Goal: Find specific page/section: Find specific page/section

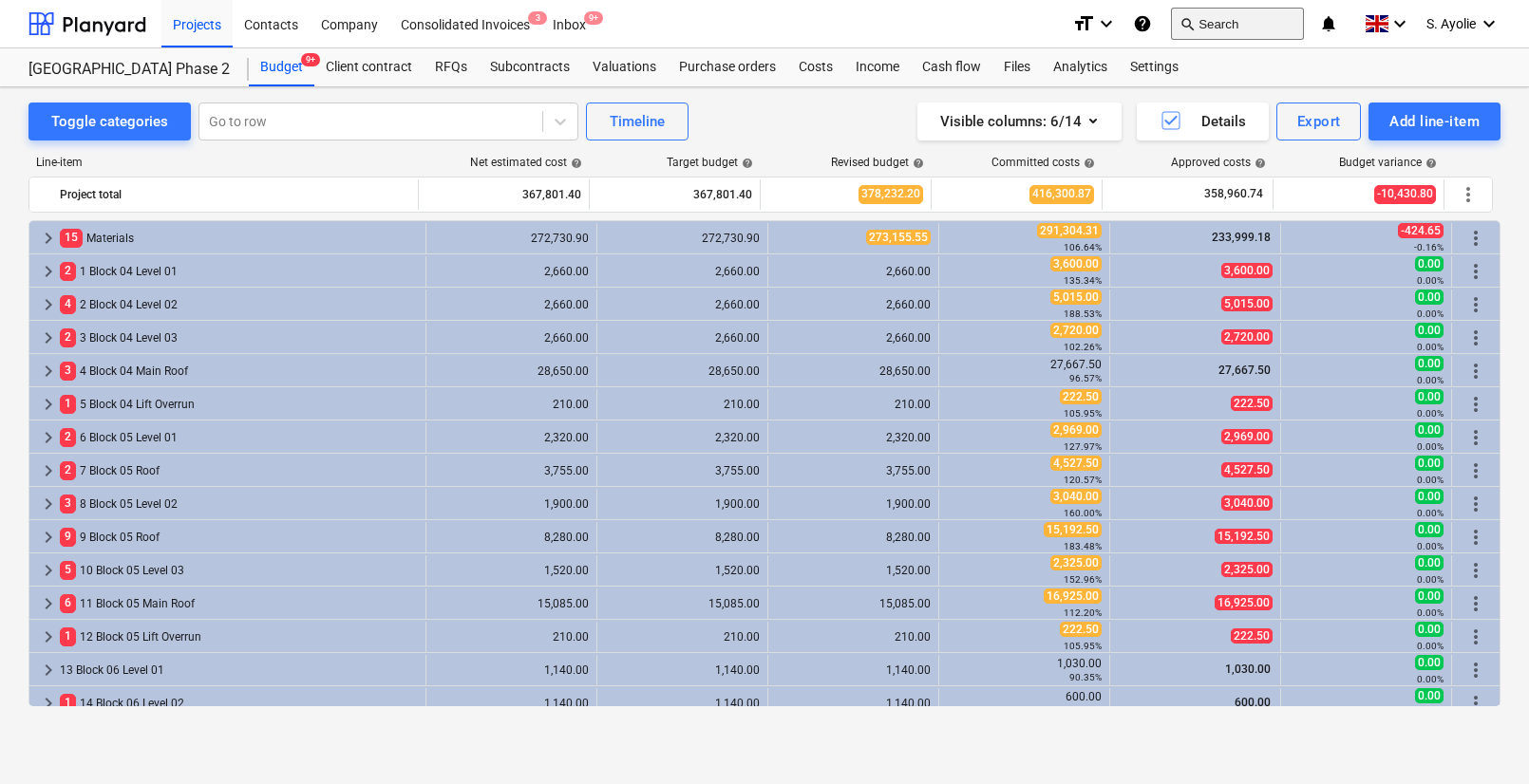
click at [1238, 22] on button "search Search" at bounding box center [1238, 23] width 133 height 32
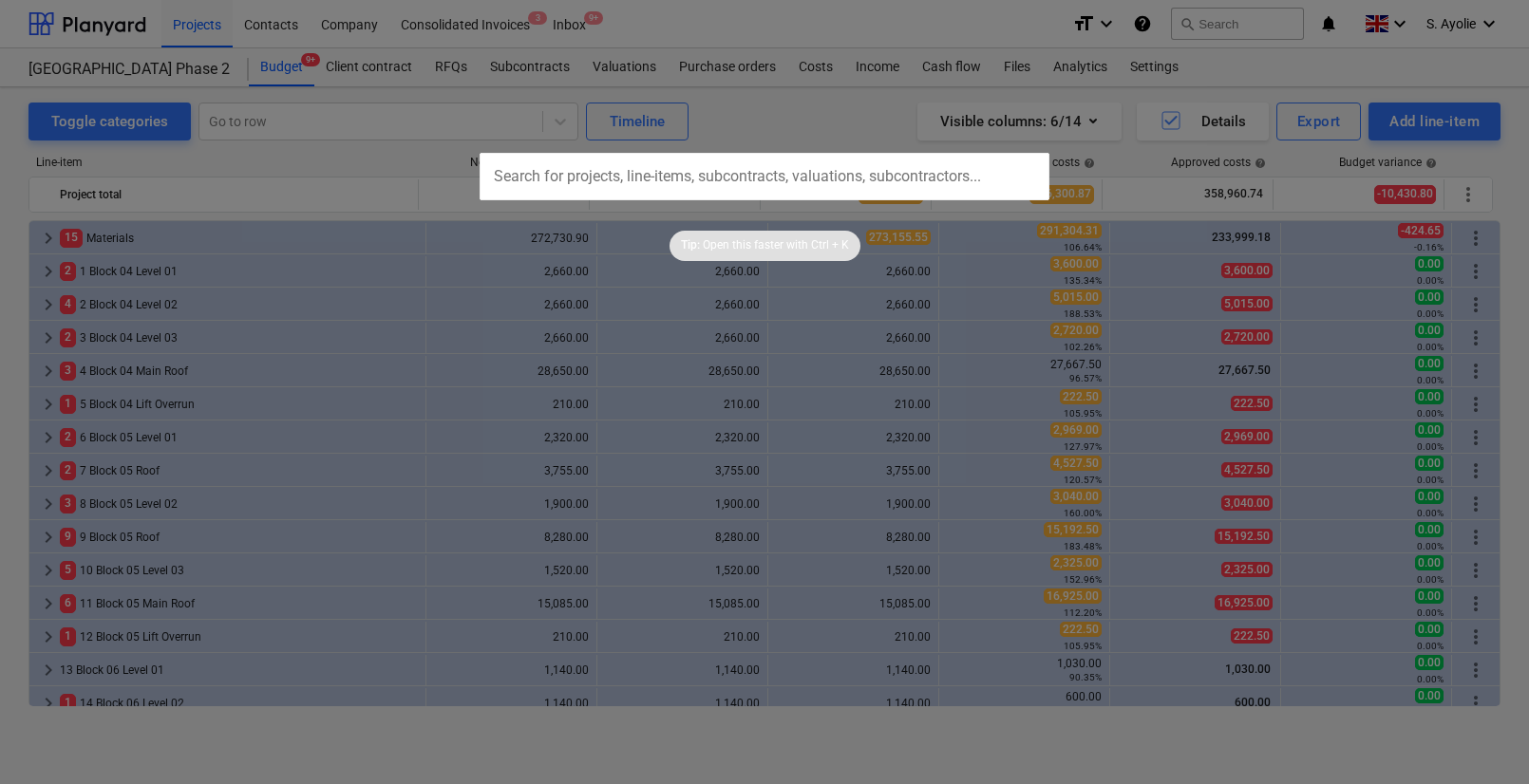
click at [808, 187] on input "text" at bounding box center [764, 176] width 570 height 47
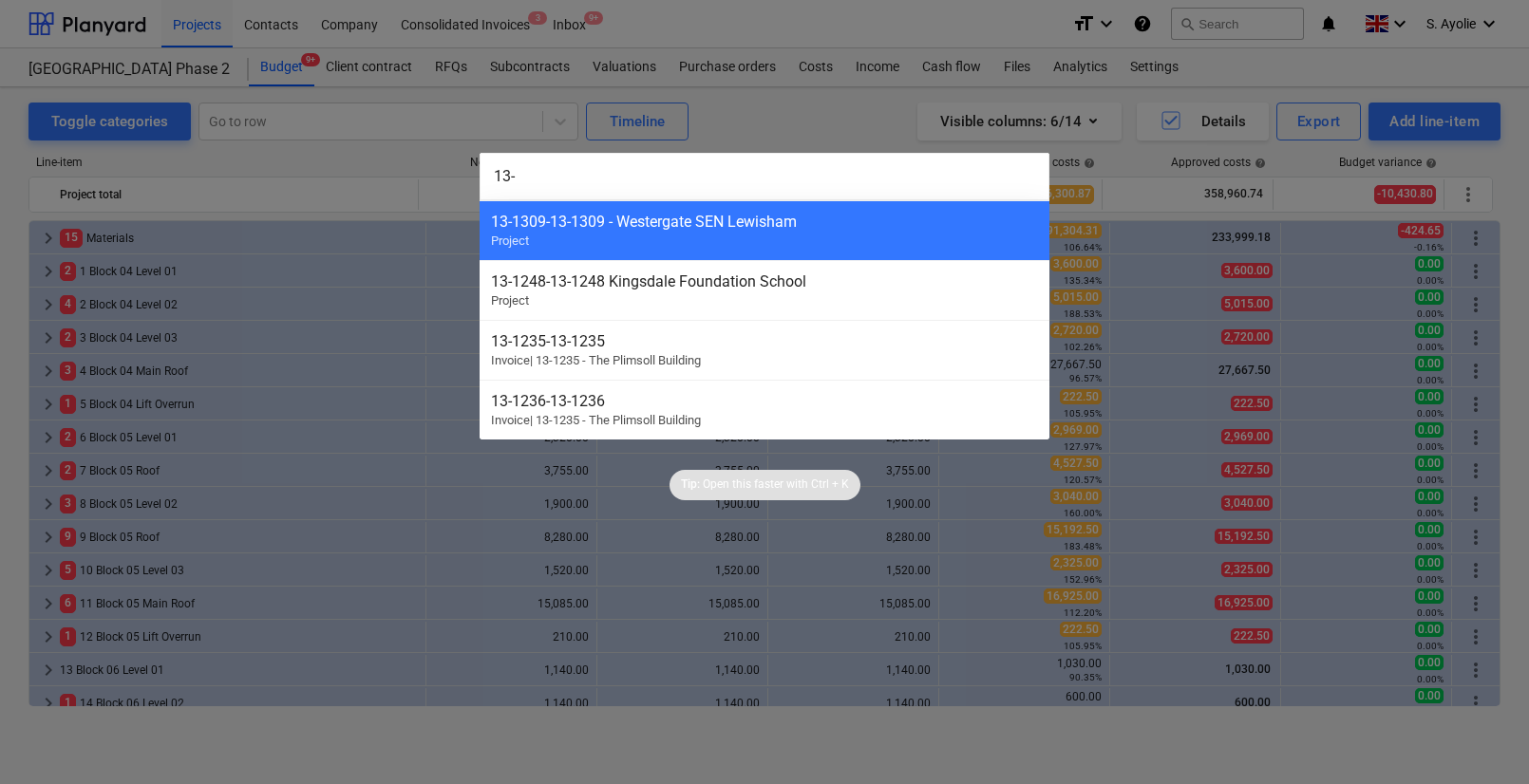
click at [567, 175] on input "13-" at bounding box center [764, 176] width 570 height 47
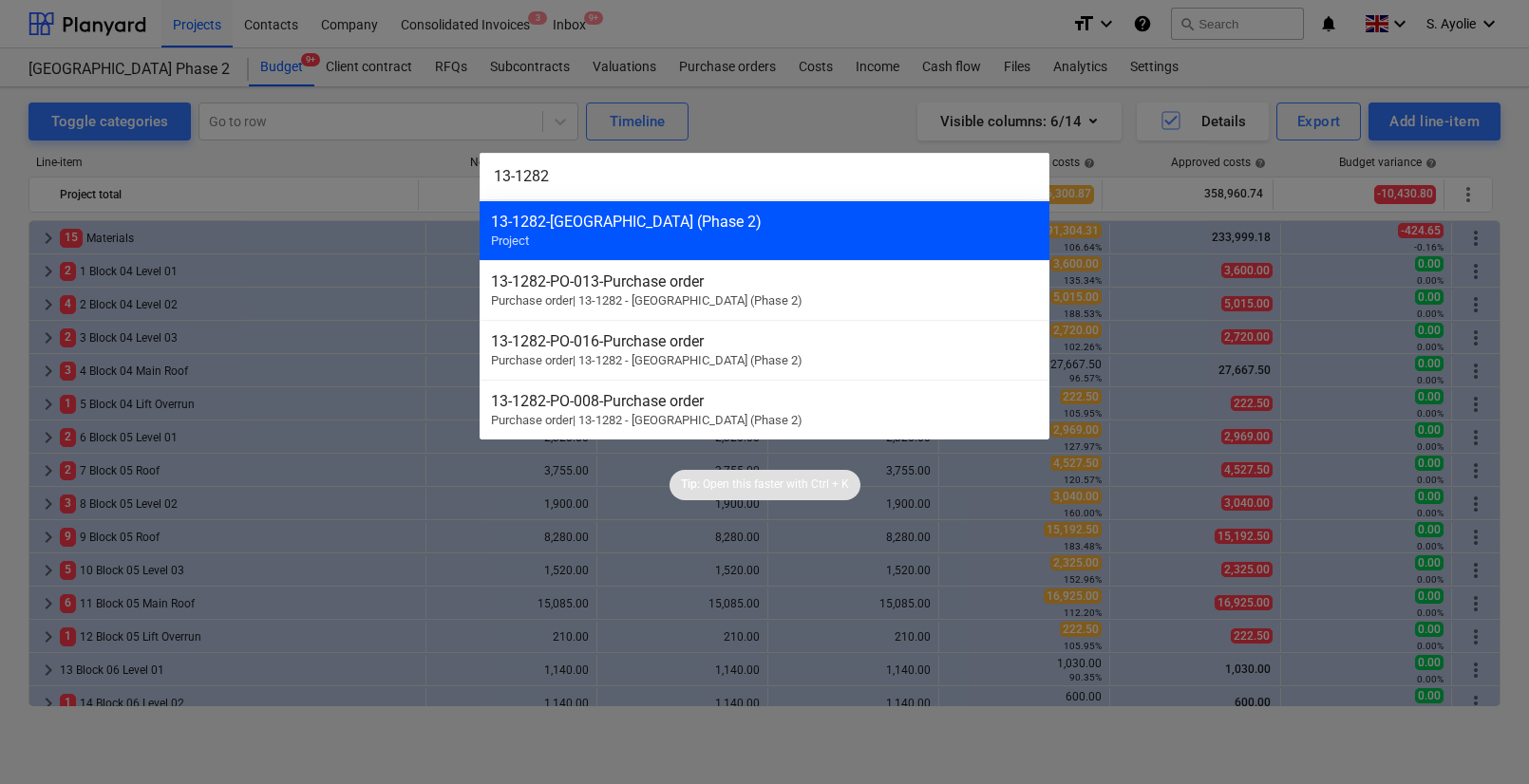
type input "13-1282"
click at [631, 231] on div "13-1282 - Plumstead [GEOGRAPHIC_DATA] (Phase 2) Project" at bounding box center [764, 230] width 570 height 60
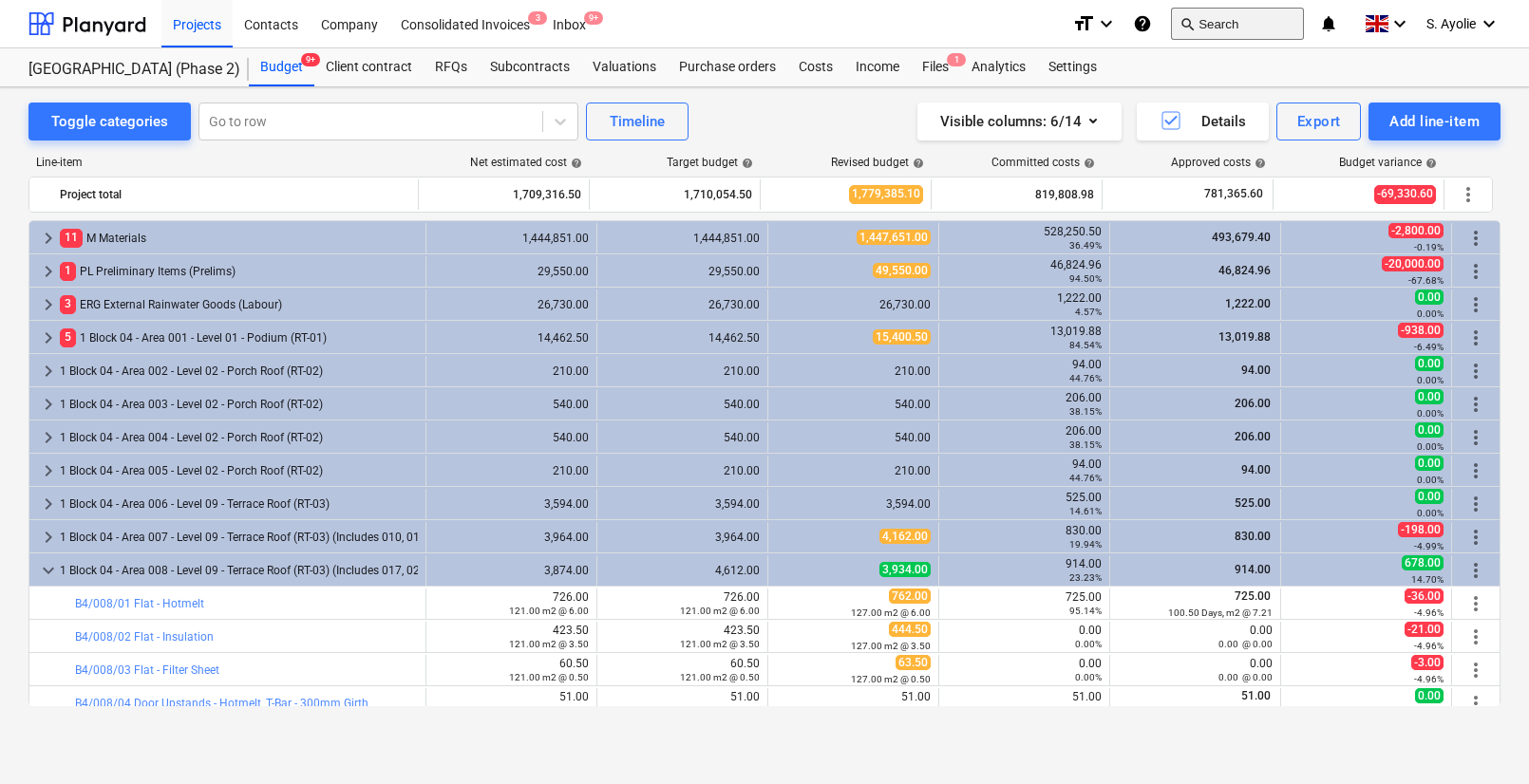
click at [1275, 31] on button "search Search" at bounding box center [1238, 23] width 133 height 32
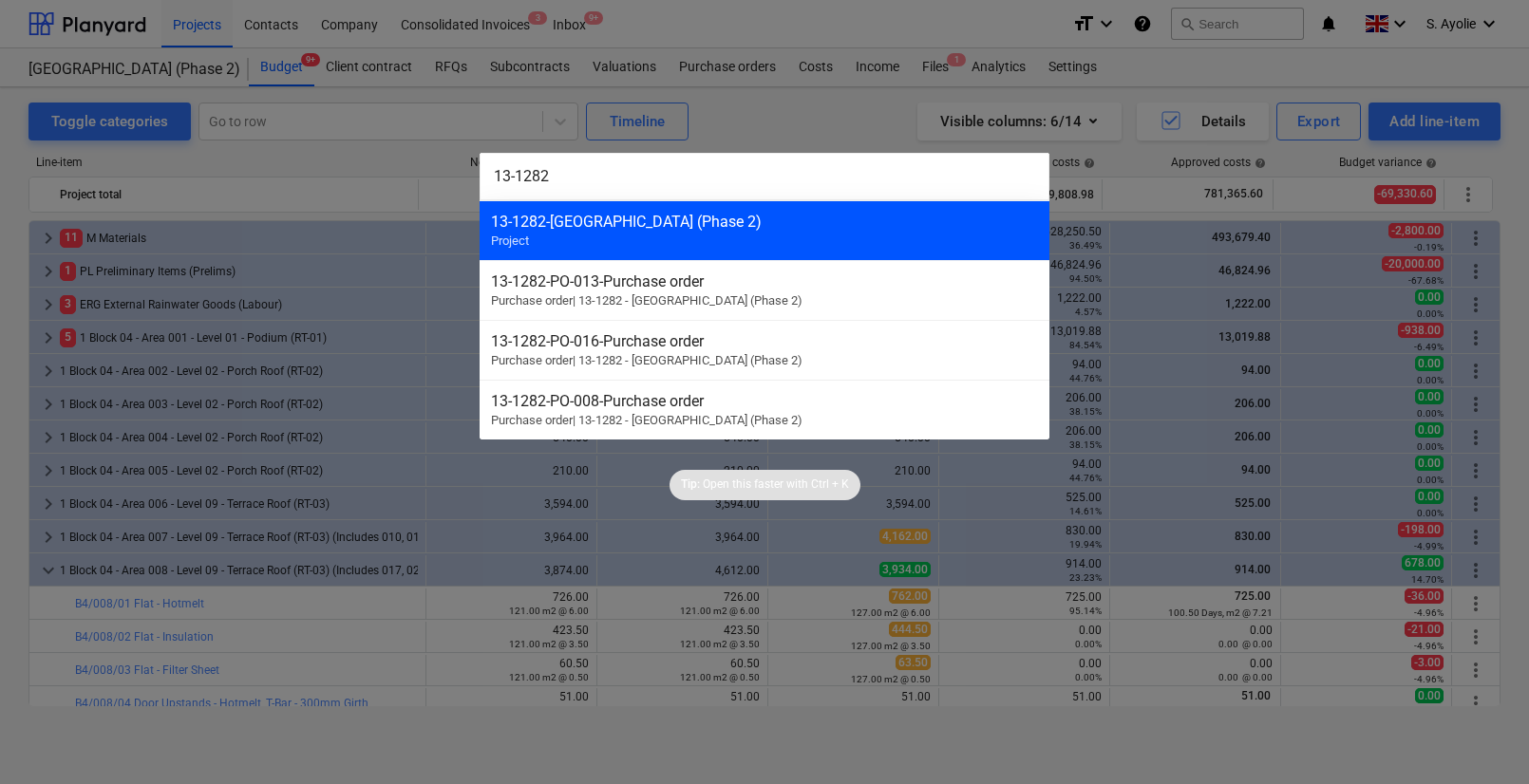
type input "13-1282"
click at [779, 227] on div "13-1282 - [GEOGRAPHIC_DATA] (Phase 2)" at bounding box center [765, 221] width 547 height 18
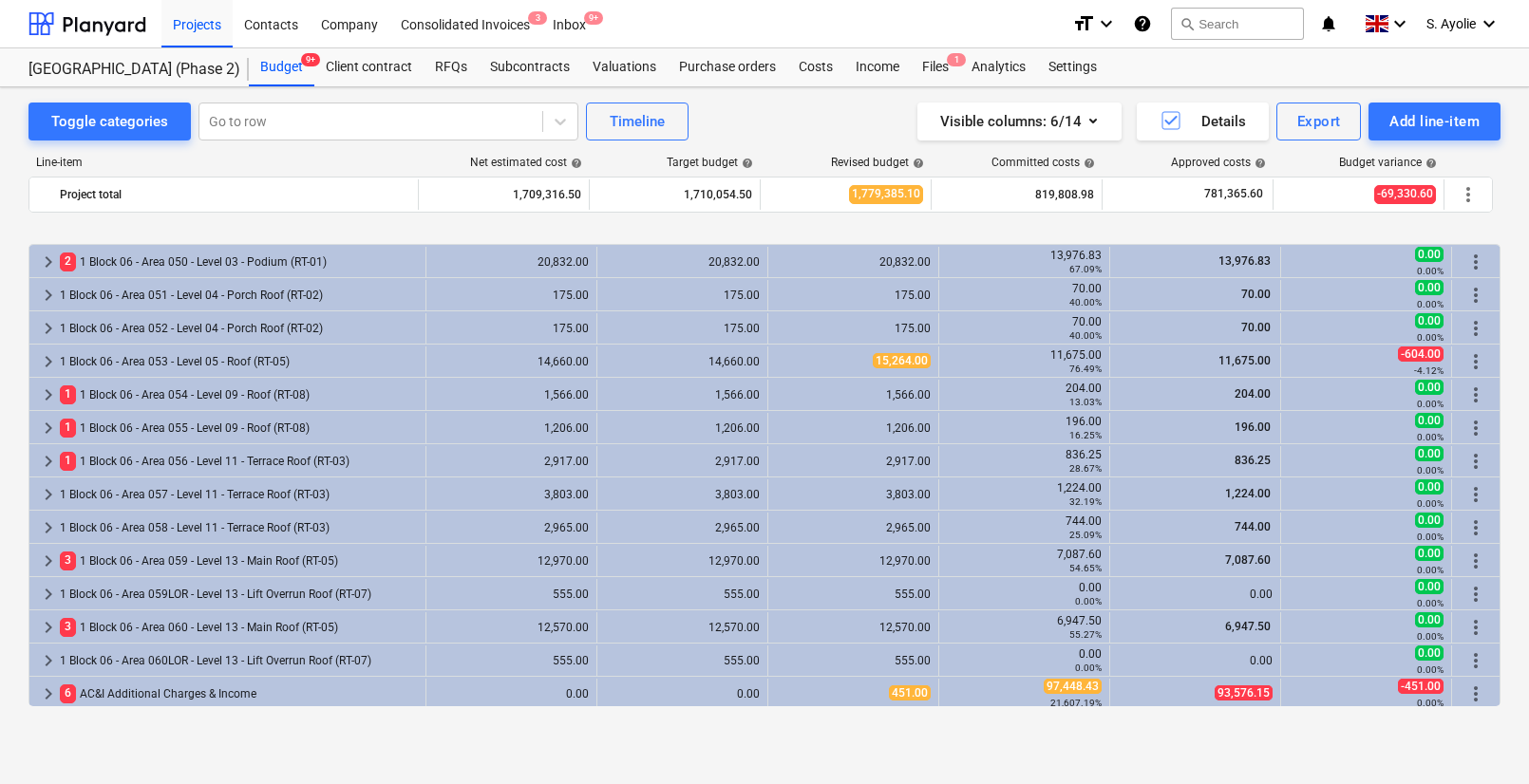
scroll to position [3021, 0]
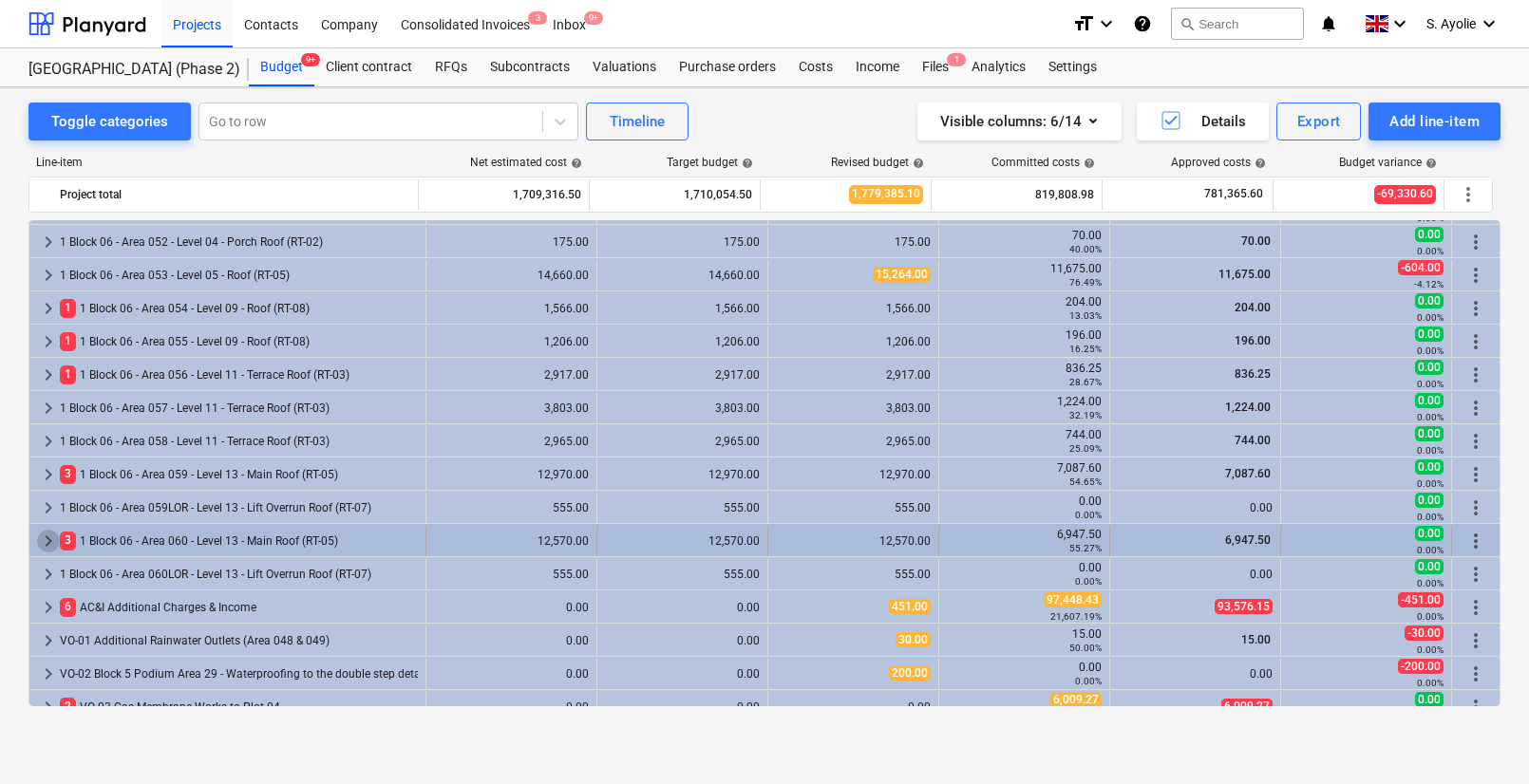
click at [48, 534] on span "keyboard_arrow_right" at bounding box center [48, 541] width 23 height 23
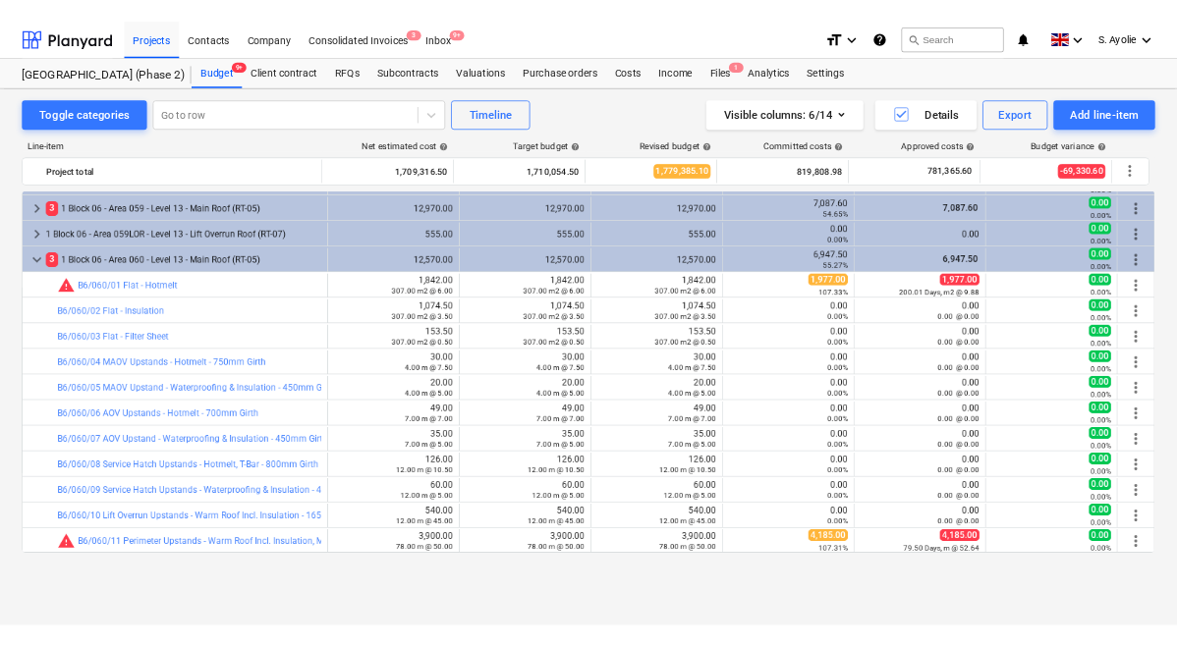
scroll to position [3303, 0]
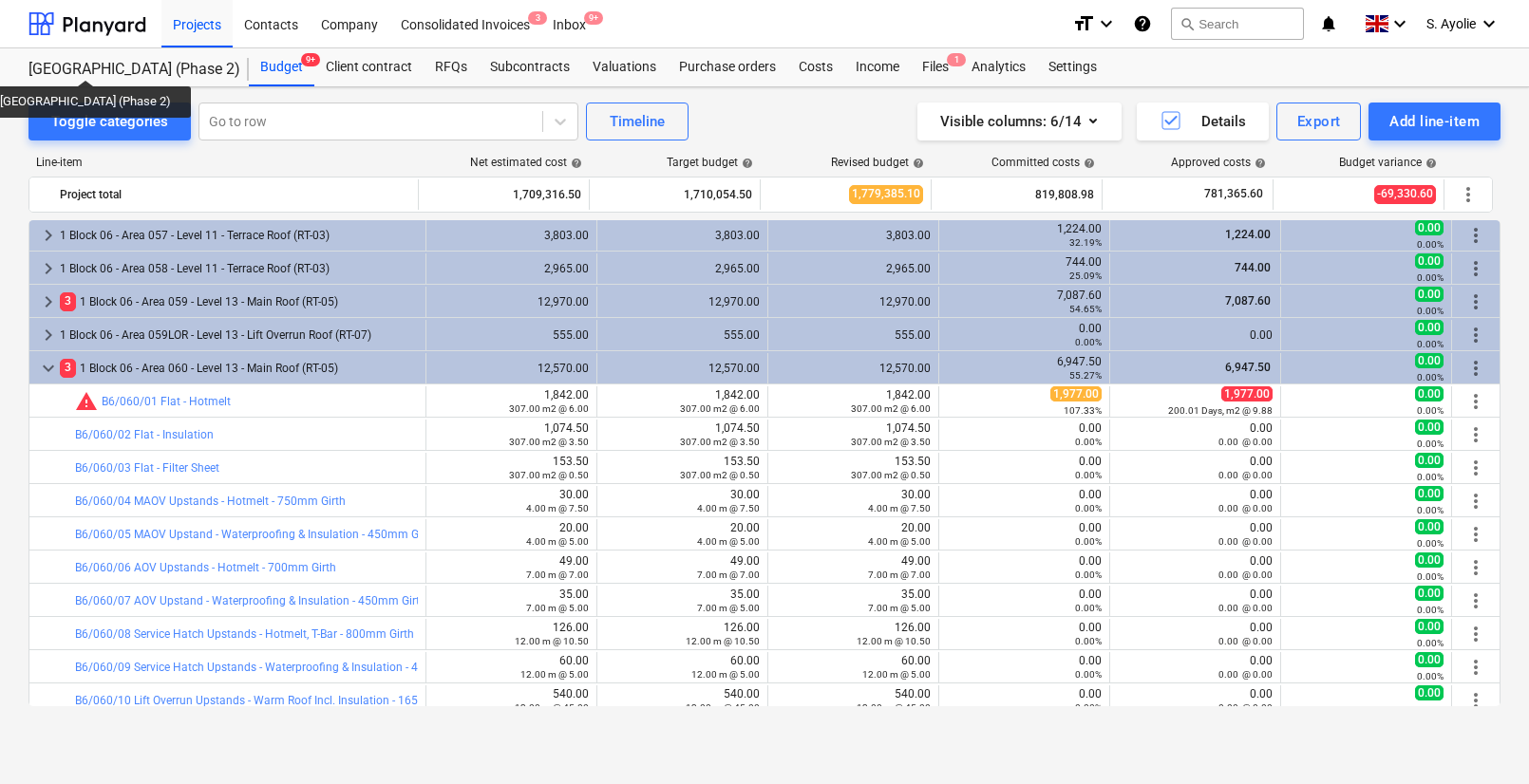
drag, startPoint x: 881, startPoint y: 770, endPoint x: 839, endPoint y: 761, distance: 43.0
click at [881, 770] on div "Toggle categories Go to row Timeline Visible columns : 6/14 Details Export Add …" at bounding box center [764, 435] width 1529 height 697
click at [627, 18] on div "Projects Contacts Company Consolidated Invoices 3 Inbox 9+" at bounding box center [609, 23] width 896 height 47
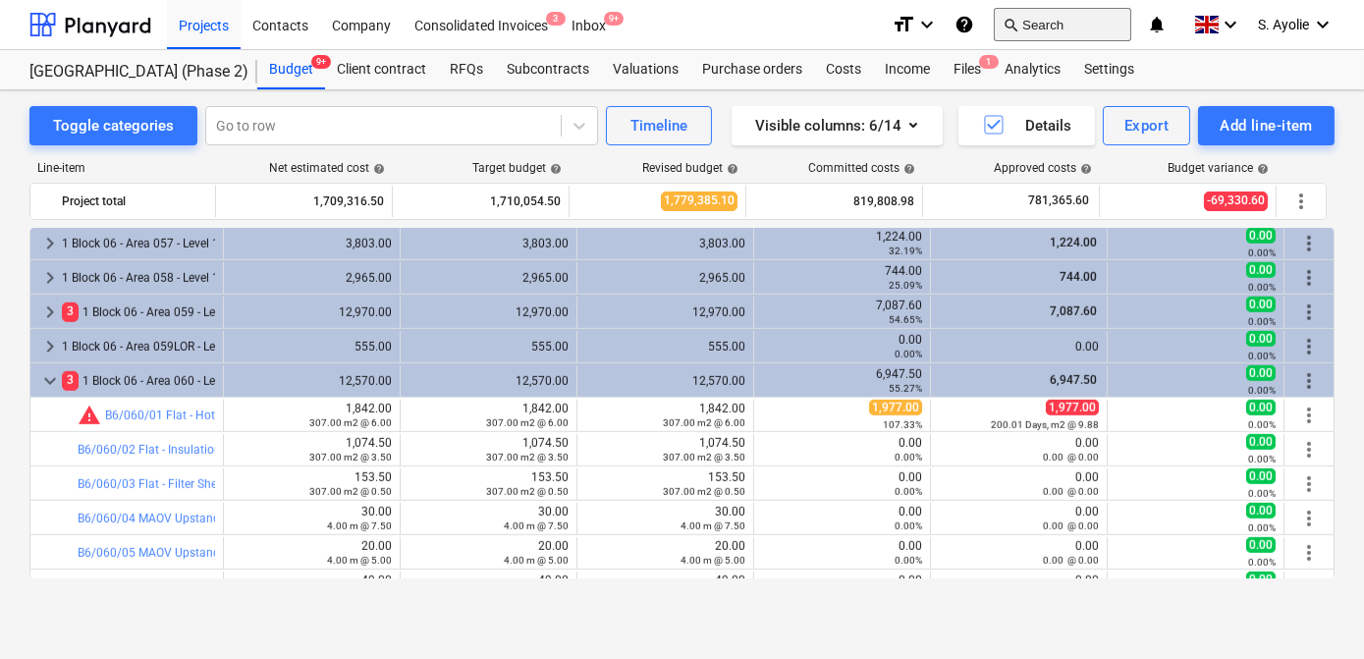
click at [1036, 25] on button "search Search" at bounding box center [1063, 24] width 138 height 33
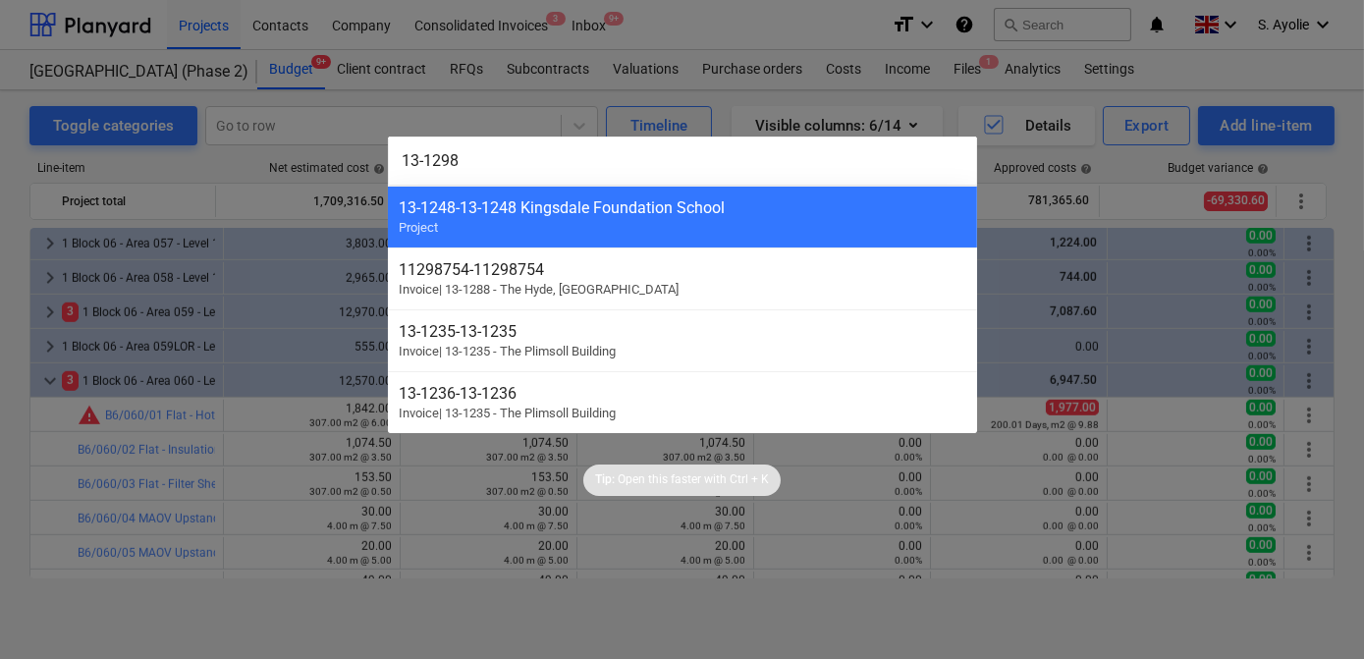
type input "13-1298"
click at [803, 582] on div at bounding box center [682, 329] width 1364 height 659
